Goal: Navigation & Orientation: Find specific page/section

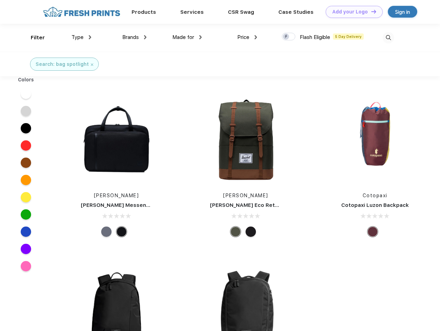
click at [352, 12] on link "Add your Logo Design Tool" at bounding box center [354, 12] width 57 height 12
click at [0, 0] on div "Design Tool" at bounding box center [0, 0] width 0 height 0
click at [370, 11] on link "Add your Logo Design Tool" at bounding box center [354, 12] width 57 height 12
click at [33, 38] on div "Filter" at bounding box center [38, 38] width 14 height 8
click at [81, 37] on span "Type" at bounding box center [77, 37] width 12 height 6
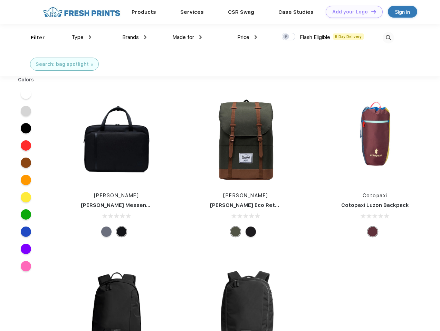
click at [134, 37] on span "Brands" at bounding box center [130, 37] width 17 height 6
click at [187, 37] on span "Made for" at bounding box center [183, 37] width 22 height 6
click at [247, 37] on span "Price" at bounding box center [243, 37] width 12 height 6
click at [289, 37] on div at bounding box center [288, 37] width 13 height 8
click at [286, 37] on input "checkbox" at bounding box center [284, 34] width 4 height 4
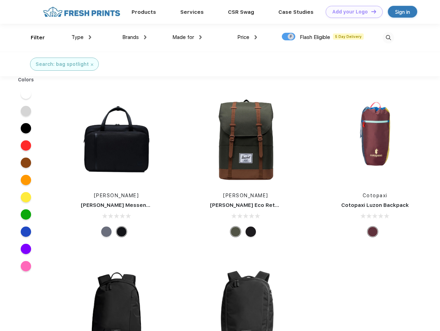
click at [388, 38] on img at bounding box center [388, 37] width 11 height 11
